Goal: Navigation & Orientation: Understand site structure

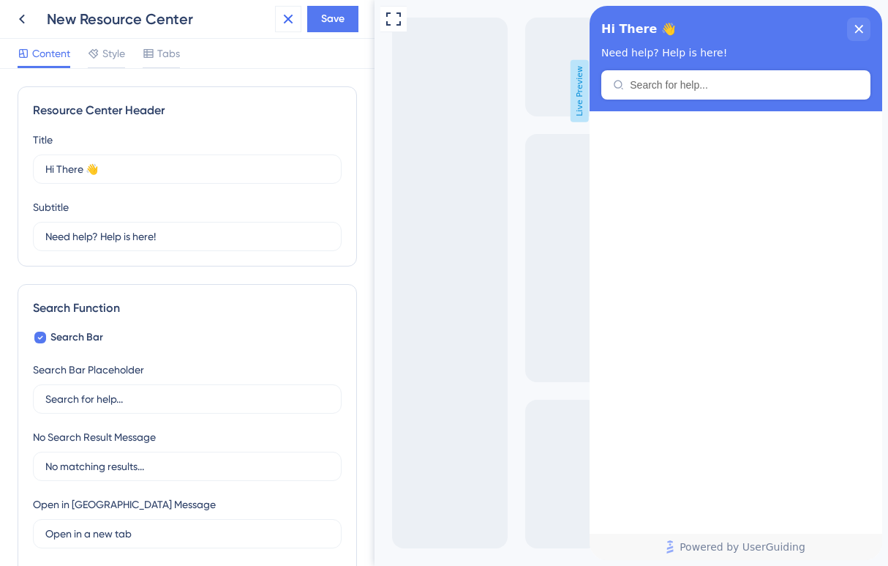
click at [289, 17] on icon at bounding box center [289, 20] width 10 height 10
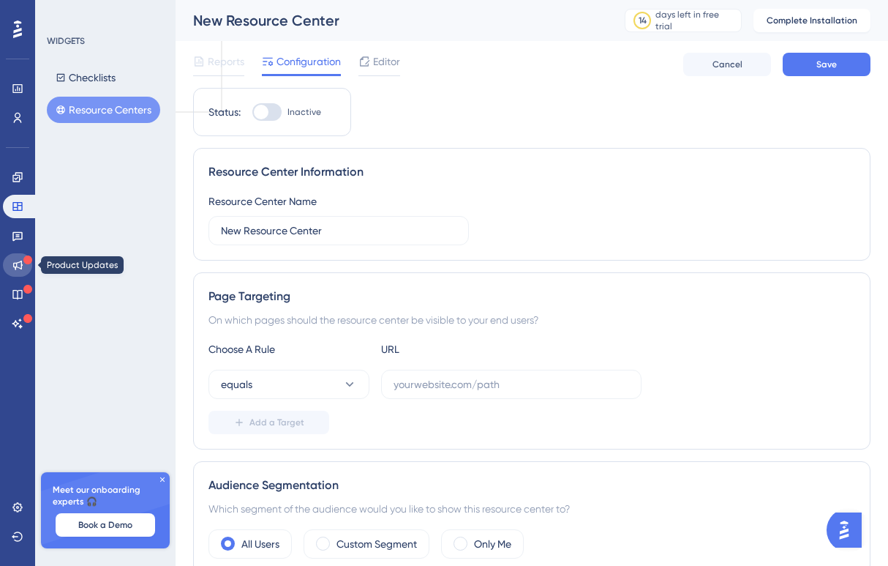
click at [20, 263] on icon at bounding box center [18, 265] width 12 height 12
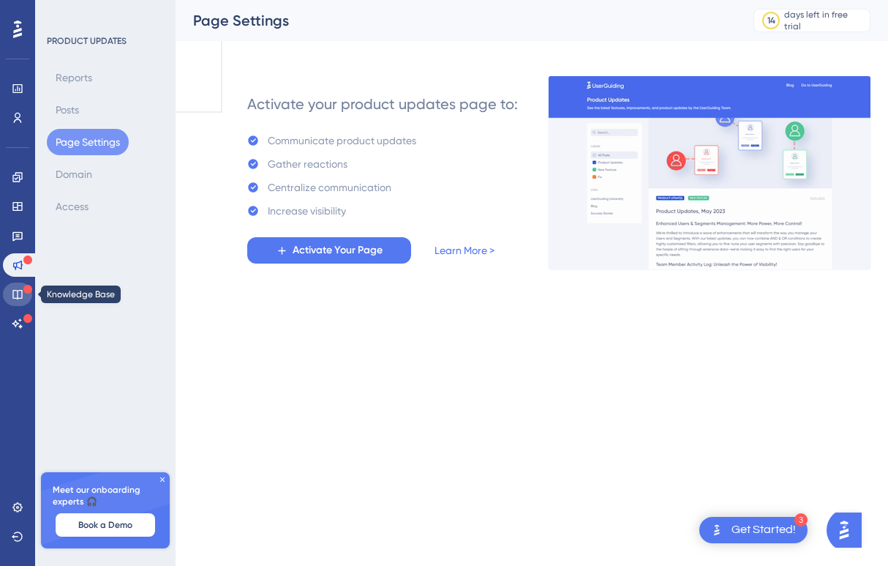
click at [20, 291] on icon at bounding box center [18, 294] width 12 height 12
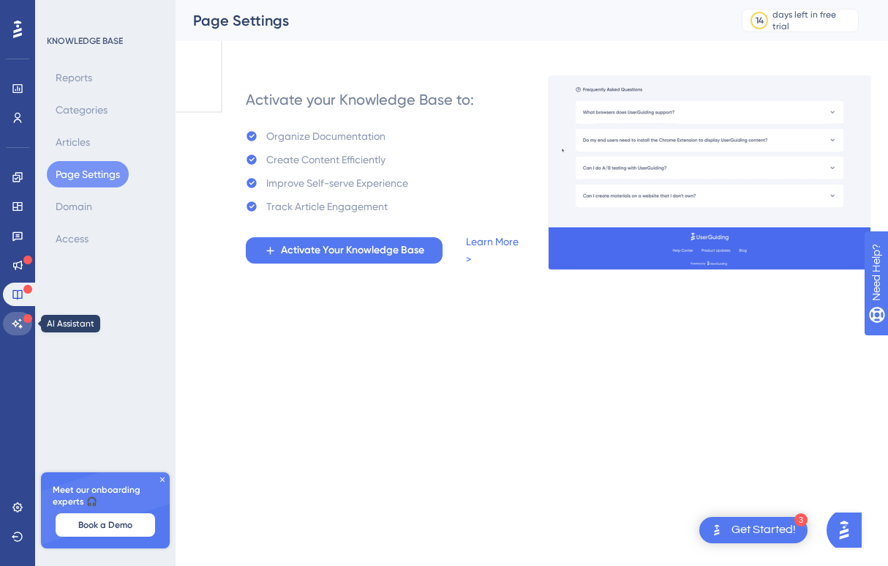
click at [16, 321] on icon at bounding box center [18, 324] width 12 height 12
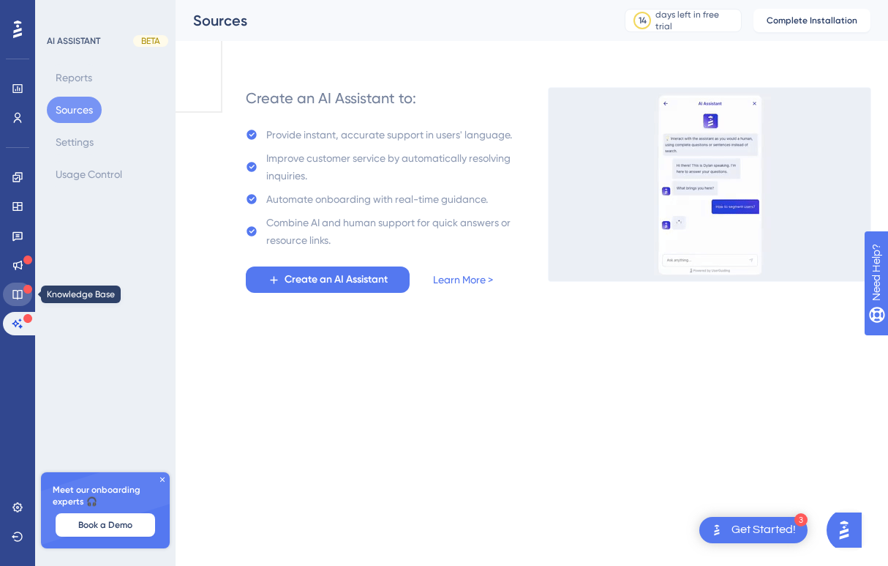
click at [20, 291] on icon at bounding box center [18, 294] width 12 height 12
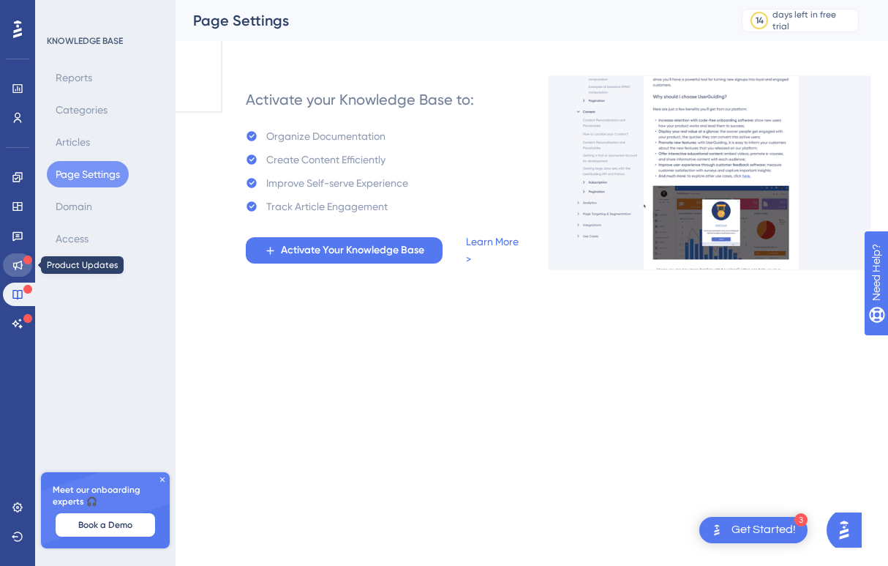
click at [15, 260] on icon at bounding box center [18, 265] width 12 height 12
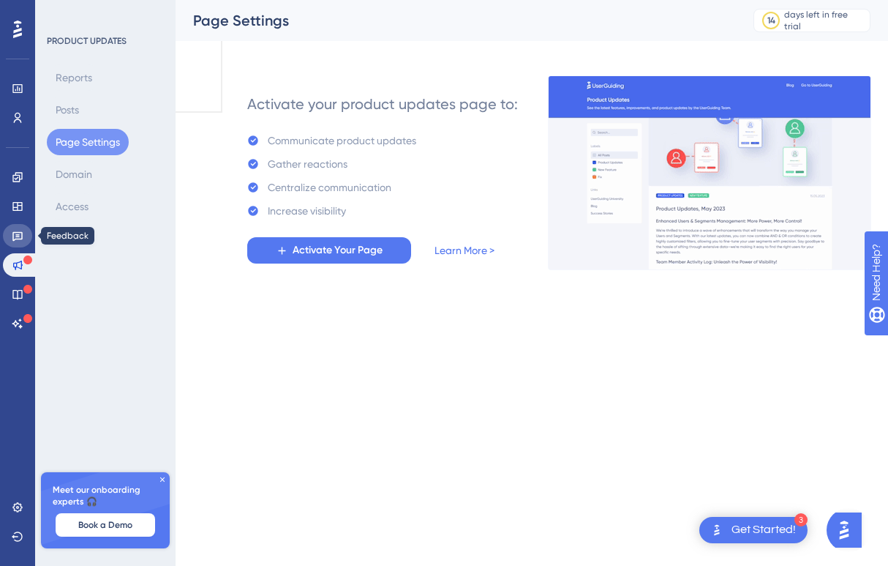
click at [15, 232] on icon at bounding box center [17, 237] width 10 height 10
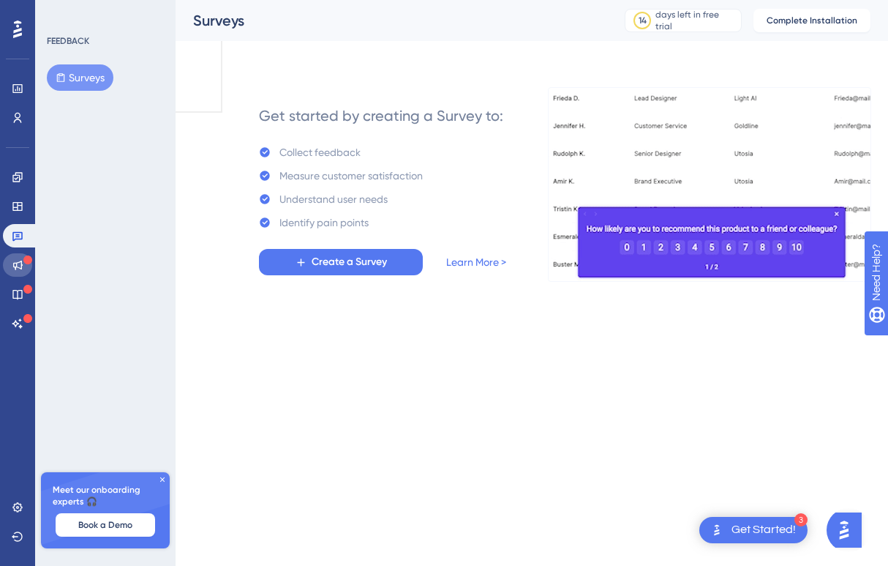
click at [19, 264] on icon at bounding box center [18, 265] width 12 height 12
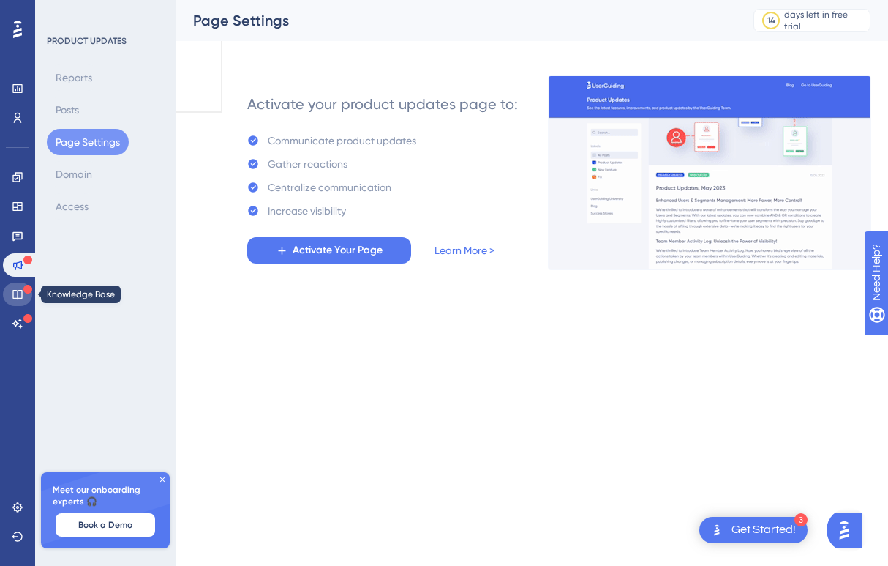
click at [18, 294] on icon at bounding box center [17, 295] width 10 height 10
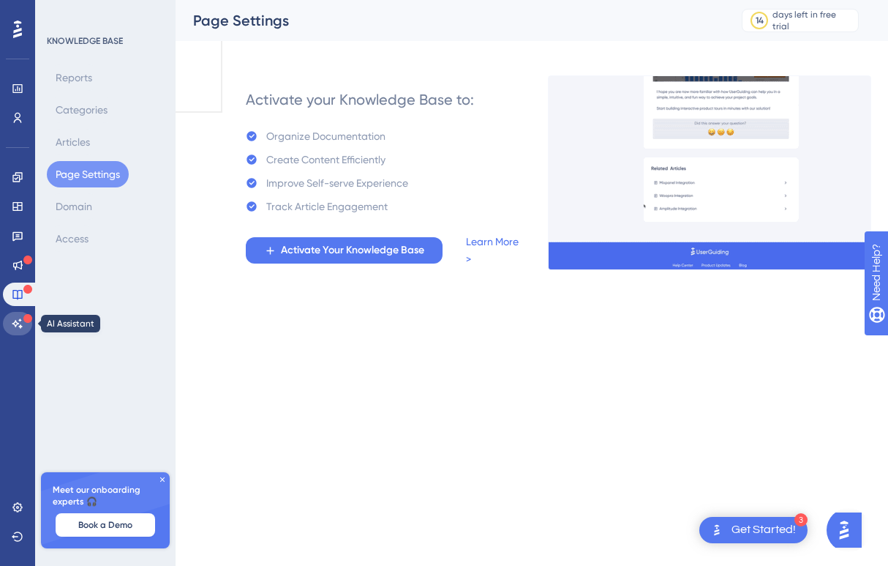
click at [20, 323] on icon at bounding box center [18, 324] width 12 height 12
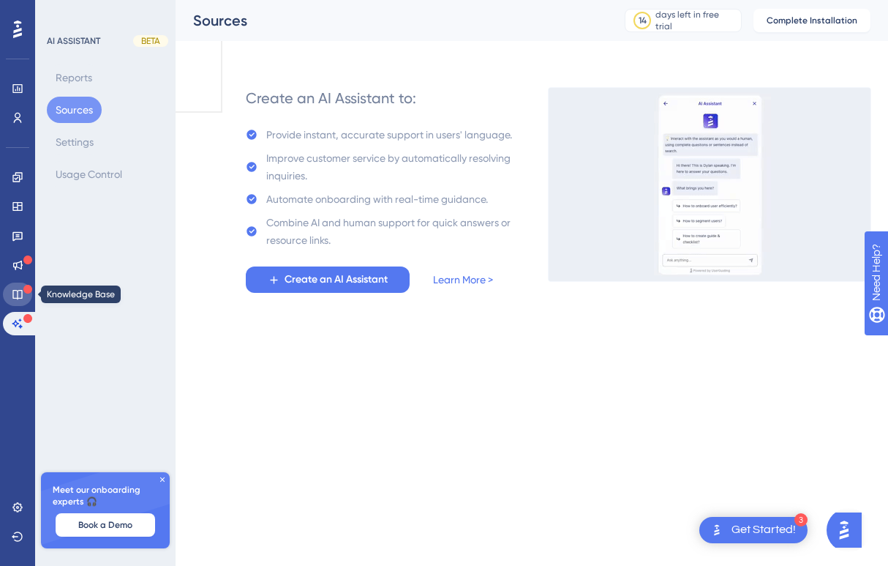
click at [20, 291] on icon at bounding box center [18, 294] width 12 height 12
